Goal: Browse casually

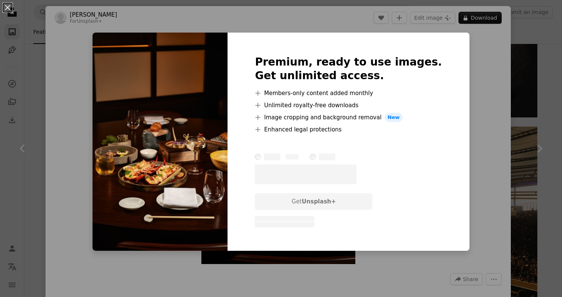
scroll to position [14, 0]
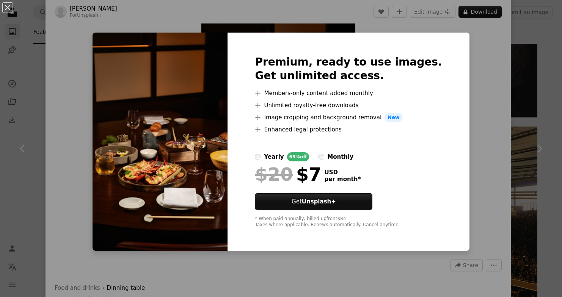
click at [427, 16] on div "An X shape Premium, ready to use images. Get unlimited access. A plus sign Memb…" at bounding box center [281, 148] width 562 height 297
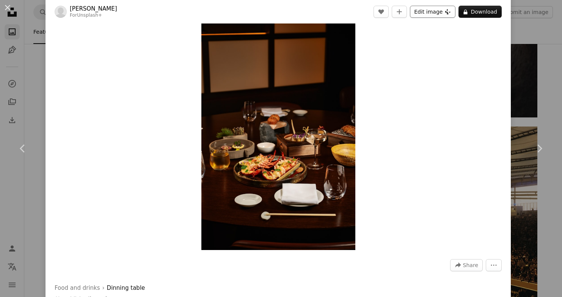
click at [430, 13] on button "Edit image Plus sign for Unsplash+" at bounding box center [433, 12] width 46 height 12
